Goal: Entertainment & Leisure: Consume media (video, audio)

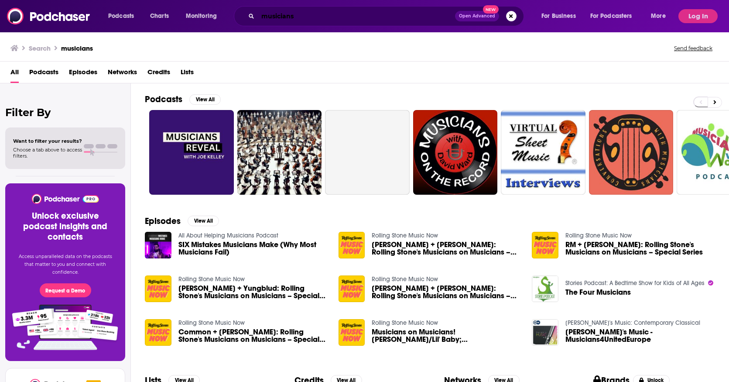
click at [284, 18] on input "musicians" at bounding box center [356, 16] width 197 height 14
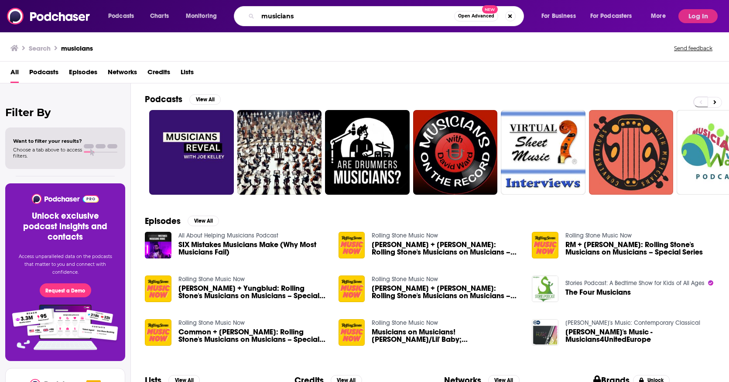
click at [284, 18] on input "musicians" at bounding box center [356, 16] width 196 height 14
type input "express to impress"
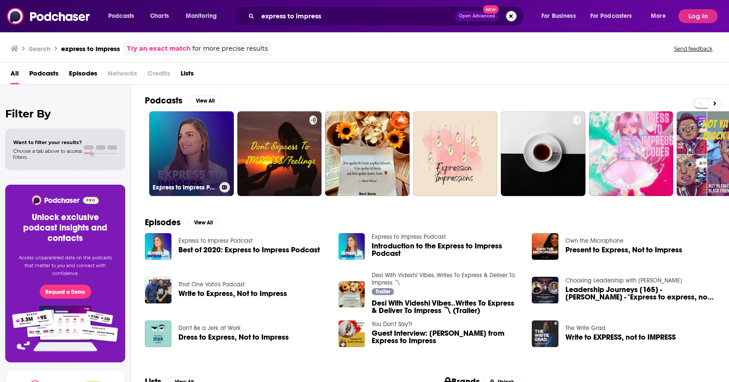
click at [197, 158] on link "Express to Impress Podcast" at bounding box center [191, 153] width 85 height 85
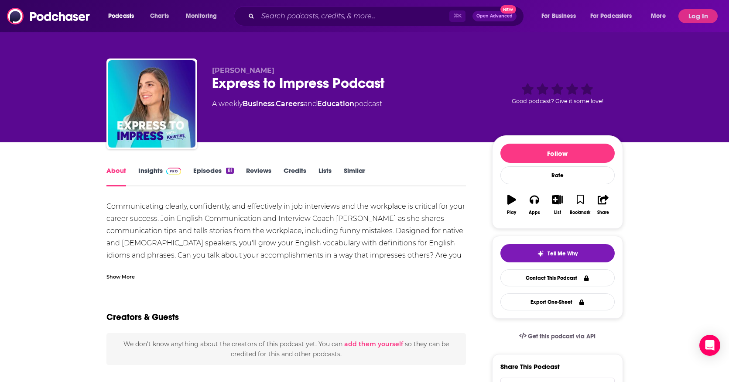
click at [158, 173] on link "Insights" at bounding box center [159, 176] width 43 height 20
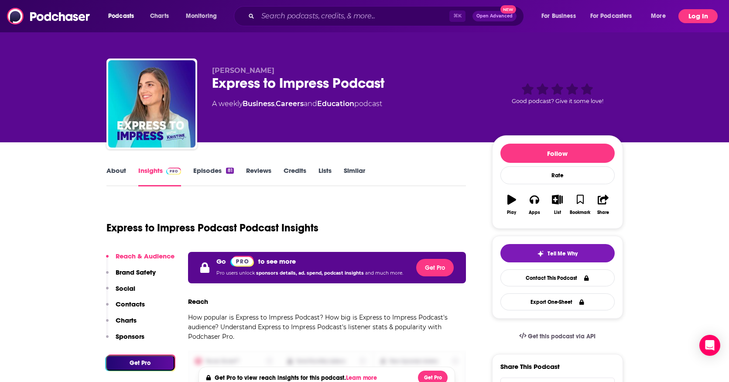
click at [694, 15] on button "Log In" at bounding box center [698, 16] width 39 height 14
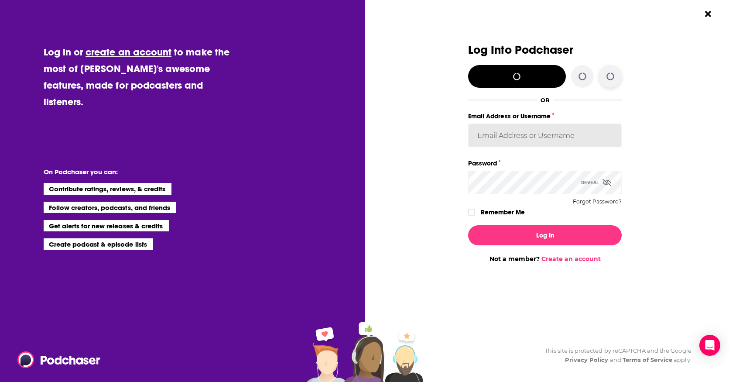
type input "[EMAIL_ADDRESS][DOMAIN_NAME]"
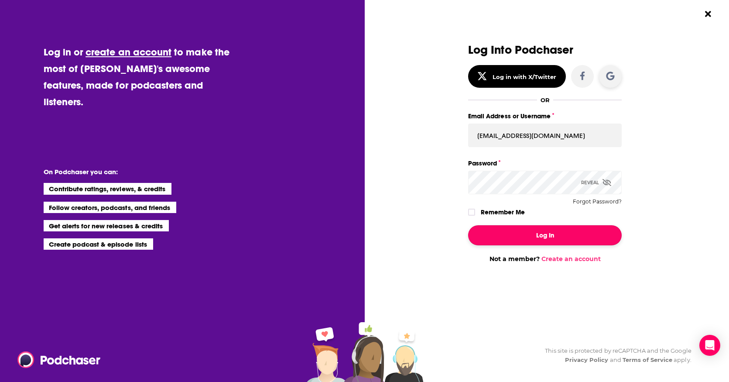
click at [548, 237] on button "Log In" at bounding box center [545, 235] width 154 height 20
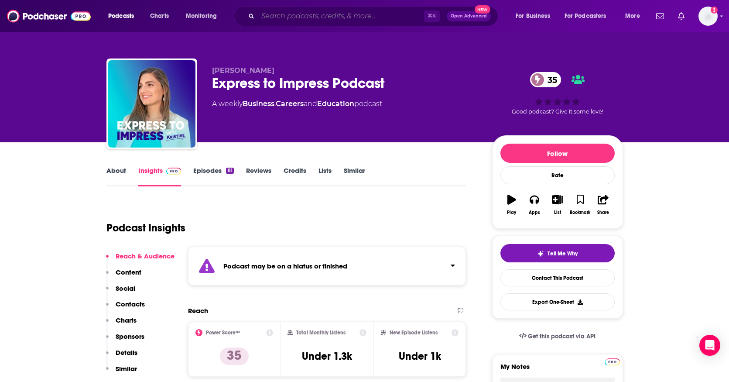
click at [281, 17] on input "Search podcasts, credits, & more..." at bounding box center [341, 16] width 166 height 14
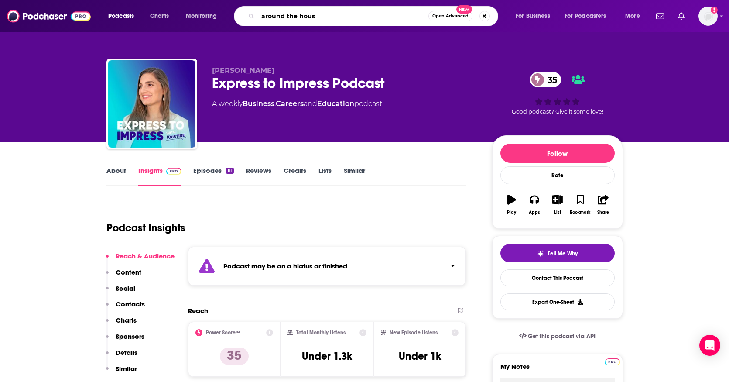
type input "around the house"
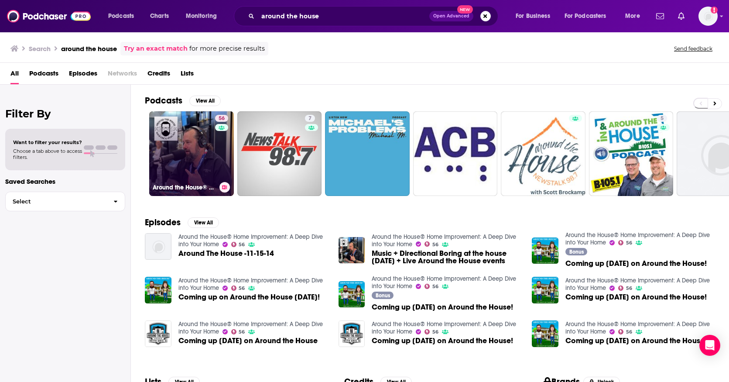
click at [203, 164] on link "56 Around the House® Home Improvement: A Deep Dive into Your Home" at bounding box center [191, 153] width 85 height 85
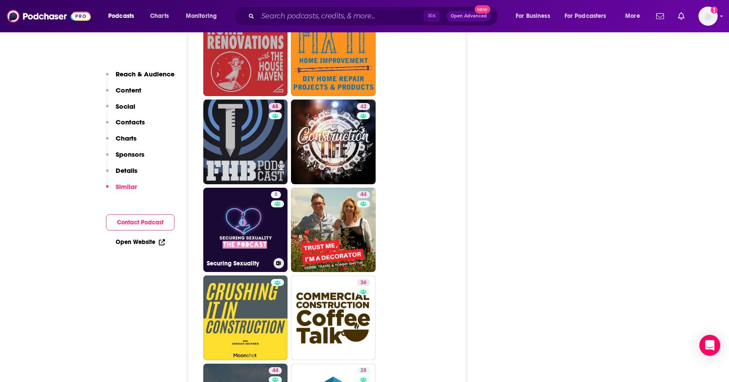
scroll to position [1790, 0]
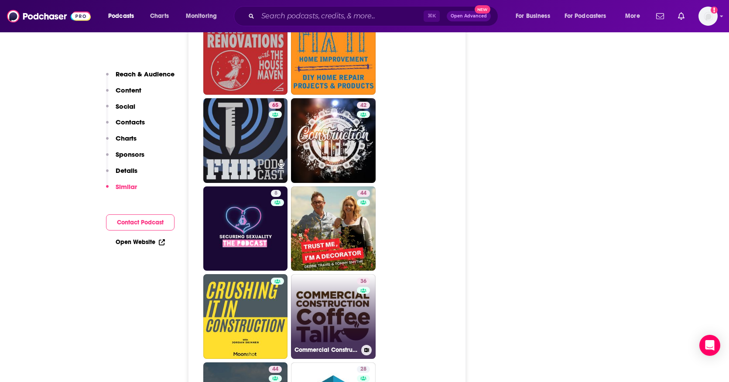
click at [322, 274] on link "36 Commercial Construction Coffee Talk" at bounding box center [333, 316] width 85 height 85
type input "[URL][DOMAIN_NAME]"
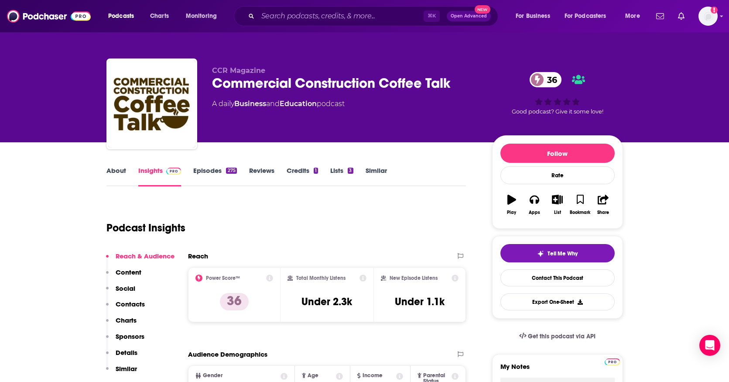
scroll to position [10, 0]
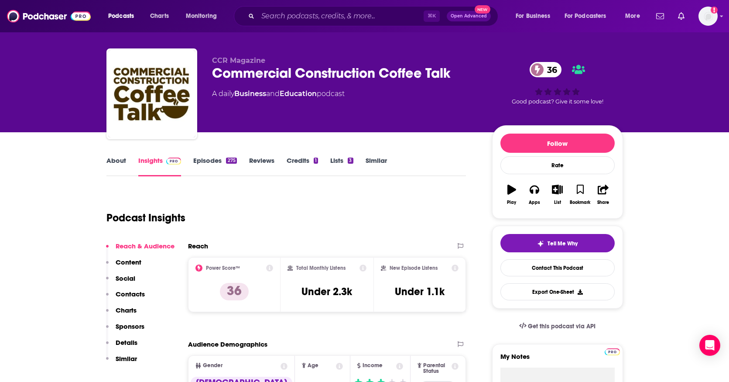
click at [213, 161] on link "Episodes 275" at bounding box center [214, 166] width 43 height 20
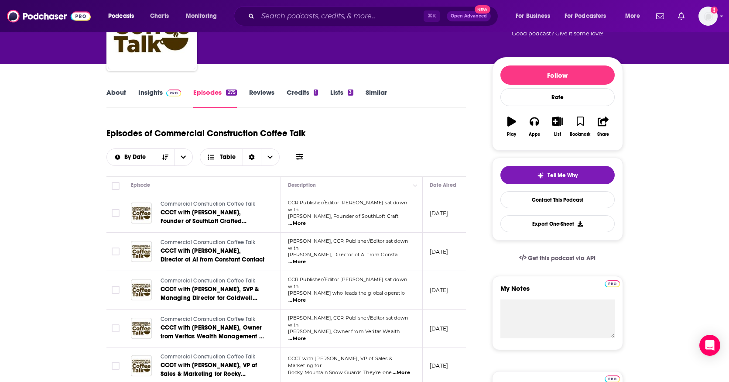
scroll to position [76, 0]
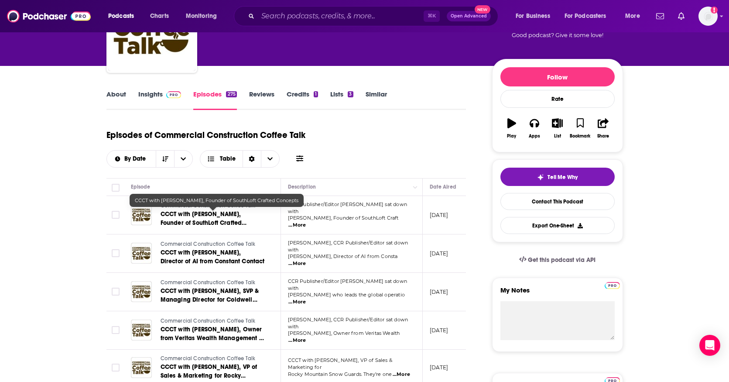
click at [203, 213] on span "CCCT with [PERSON_NAME], Founder of SouthLoft Crafted Concepts" at bounding box center [204, 222] width 86 height 25
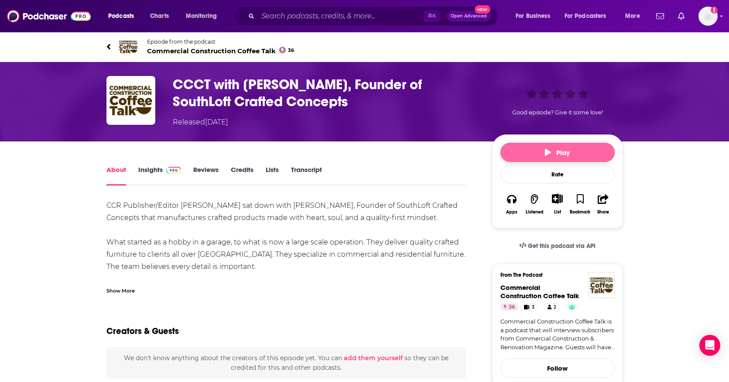
click at [569, 152] on span "Play" at bounding box center [557, 152] width 25 height 8
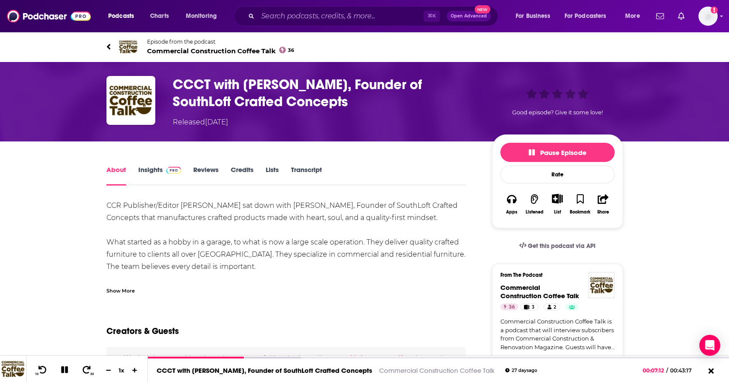
click at [156, 172] on link "Insights" at bounding box center [159, 175] width 43 height 20
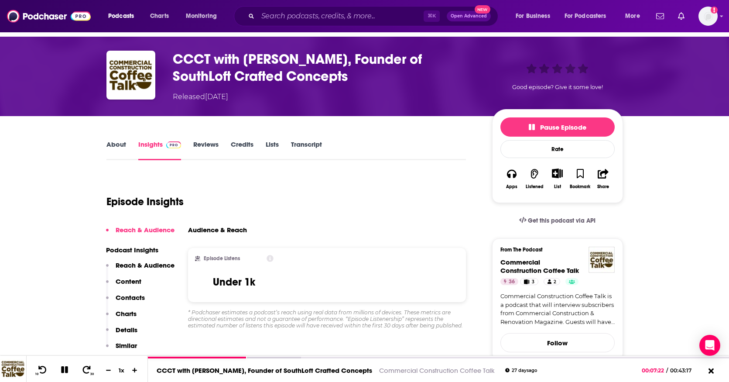
scroll to position [25, 0]
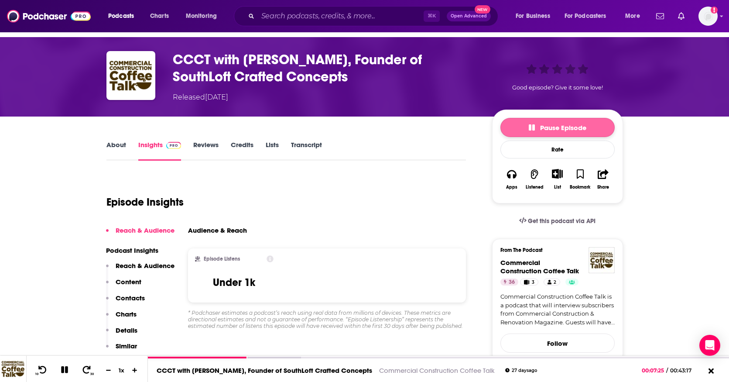
click at [555, 126] on span "Pause Episode" at bounding box center [558, 128] width 58 height 8
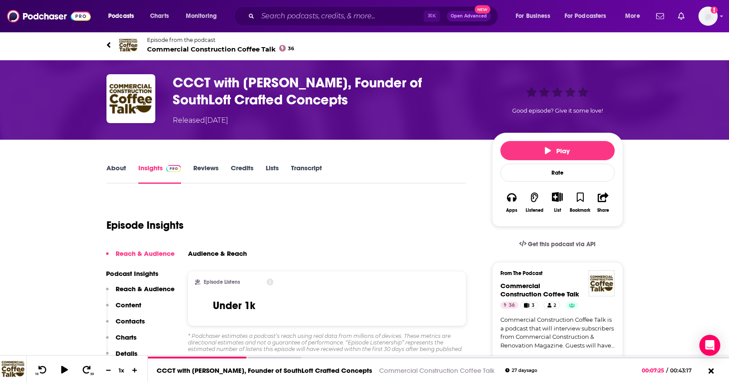
scroll to position [0, 0]
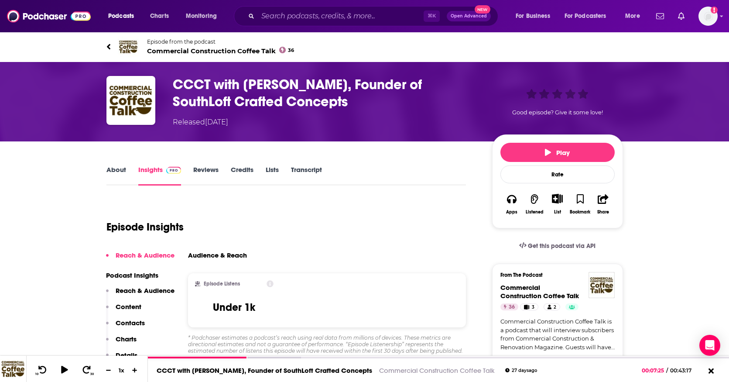
click at [117, 168] on link "About" at bounding box center [117, 175] width 20 height 20
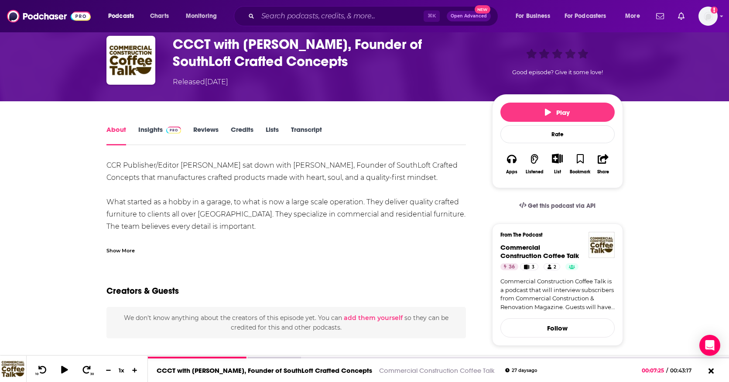
scroll to position [35, 0]
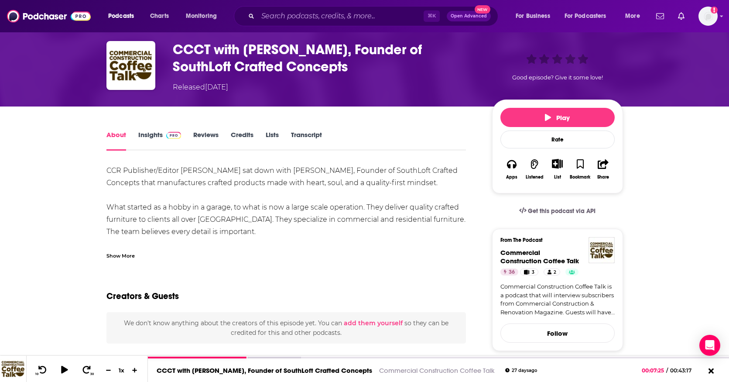
click at [152, 135] on link "Insights" at bounding box center [159, 141] width 43 height 20
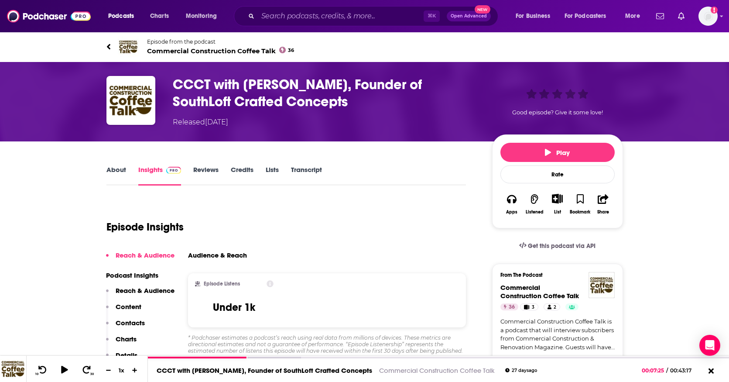
click at [109, 45] on icon at bounding box center [108, 47] width 3 height 6
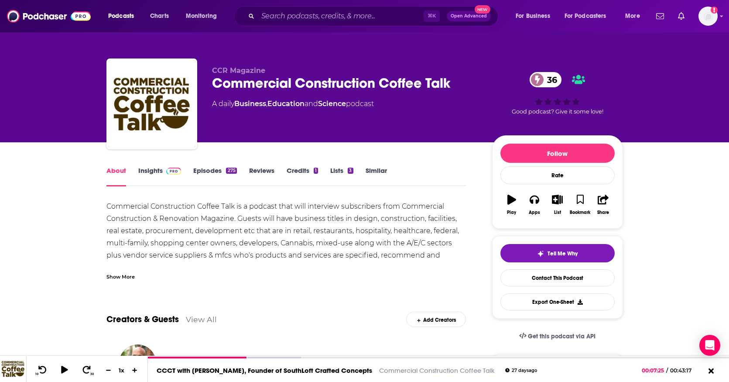
click at [203, 172] on link "Episodes 275" at bounding box center [214, 176] width 43 height 20
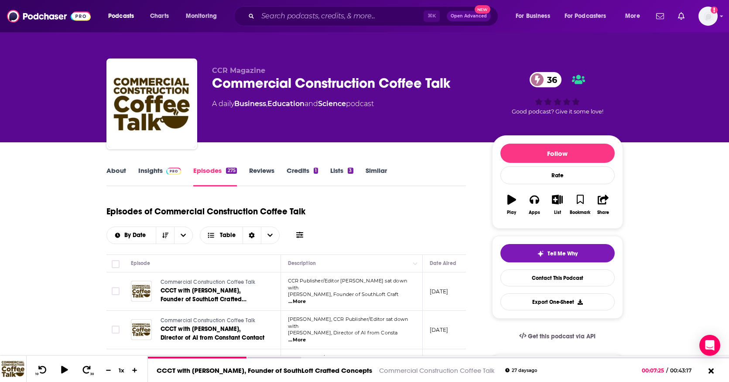
scroll to position [16, 0]
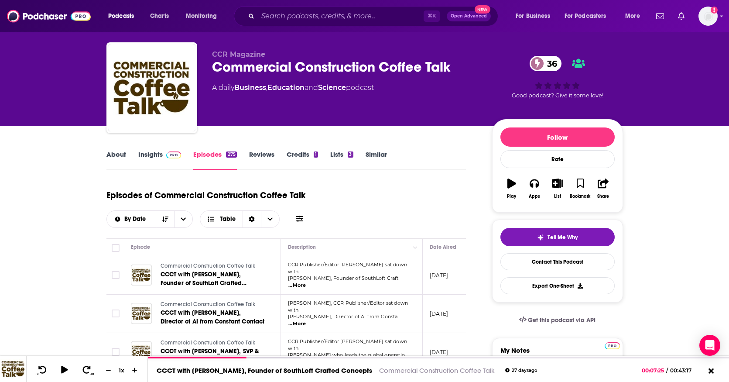
click at [155, 154] on link "Insights" at bounding box center [159, 160] width 43 height 20
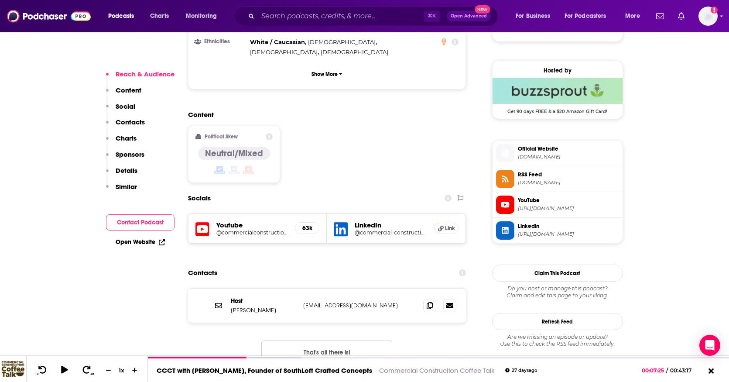
scroll to position [645, 0]
